Goal: Register for event/course

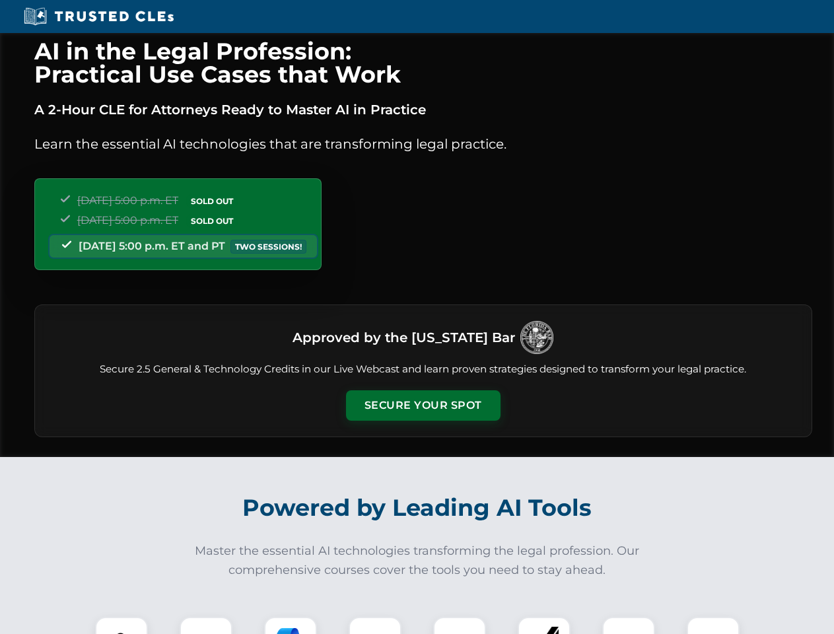
click at [422, 405] on button "Secure Your Spot" at bounding box center [423, 405] width 154 height 30
click at [121, 625] on img at bounding box center [121, 643] width 38 height 38
